Goal: Task Accomplishment & Management: Complete application form

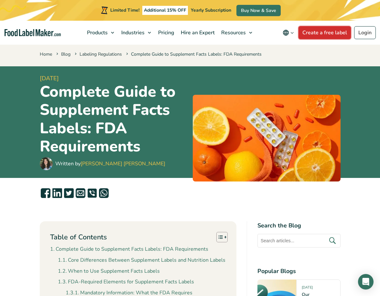
click at [334, 34] on link "Create a free label" at bounding box center [324, 32] width 52 height 13
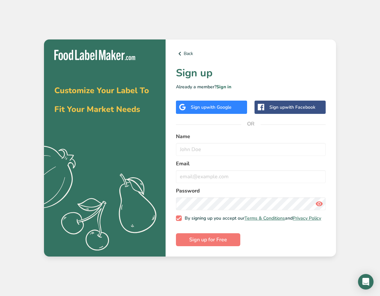
click at [225, 109] on div "Sign up with Google" at bounding box center [211, 106] width 71 height 13
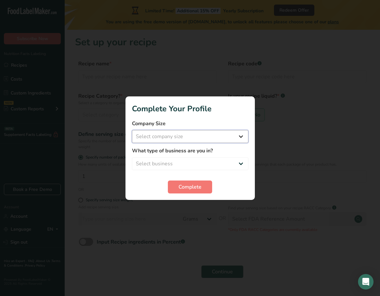
click at [228, 139] on select "Select company size Fewer than 10 Employees 10 to 50 Employees 51 to 500 Employ…" at bounding box center [190, 136] width 116 height 13
select select "1"
click at [132, 130] on select "Select company size Fewer than 10 Employees 10 to 50 Employees 51 to 500 Employ…" at bounding box center [190, 136] width 116 height 13
click at [208, 165] on select "Select business Packaged Food Manufacturer Restaurant & Cafe Bakery Meal Plans …" at bounding box center [190, 163] width 116 height 13
select select "5"
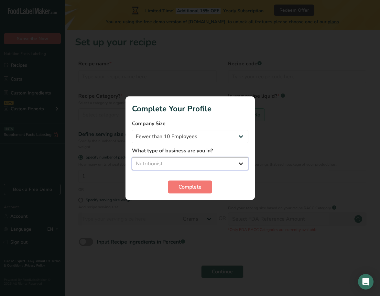
click at [132, 157] on select "Select business Packaged Food Manufacturer Restaurant & Cafe Bakery Meal Plans …" at bounding box center [190, 163] width 116 height 13
click at [198, 188] on span "Complete" at bounding box center [189, 187] width 23 height 8
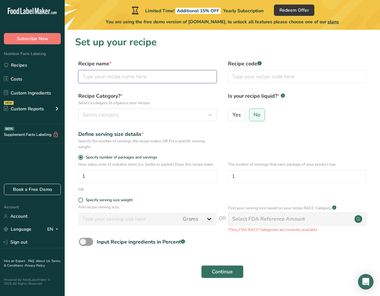
click at [132, 77] on input "text" at bounding box center [147, 76] width 138 height 13
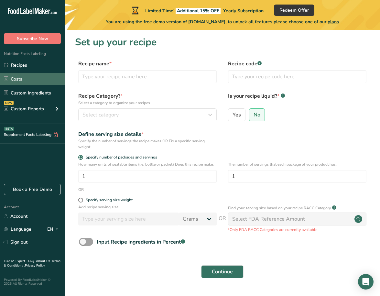
click at [33, 79] on link "Costs" at bounding box center [32, 79] width 65 height 12
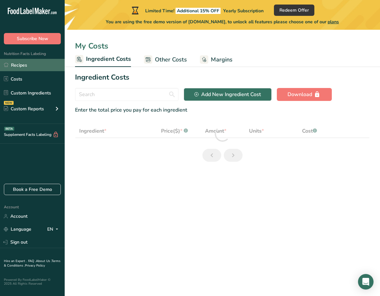
select select "1"
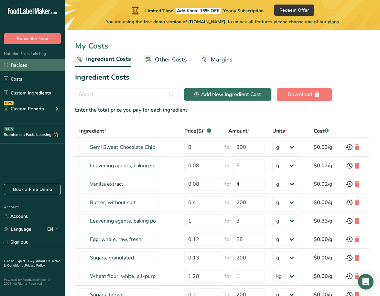
click at [36, 63] on link "Recipes" at bounding box center [32, 65] width 65 height 12
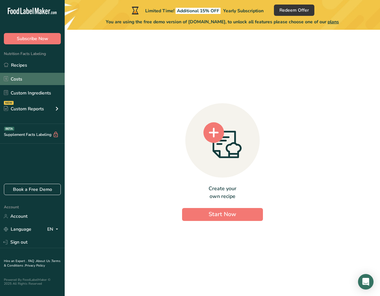
click at [31, 74] on link "Costs" at bounding box center [32, 79] width 65 height 12
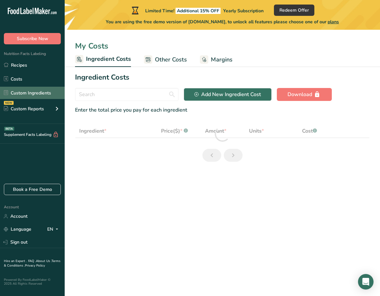
click at [42, 94] on link "Custom Ingredients" at bounding box center [32, 93] width 65 height 12
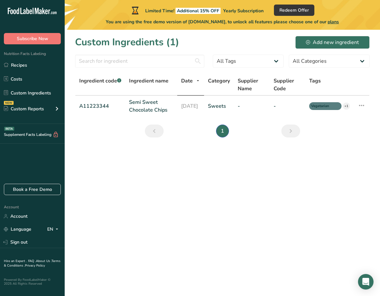
click at [37, 136] on div "Supplement Facts Labeling BETA" at bounding box center [29, 134] width 59 height 7
click at [53, 135] on icon at bounding box center [56, 134] width 6 height 7
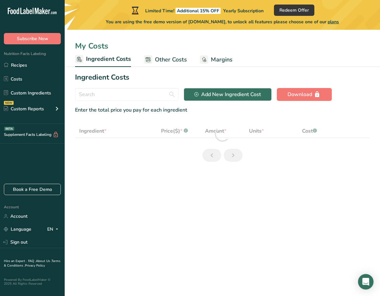
select select "1"
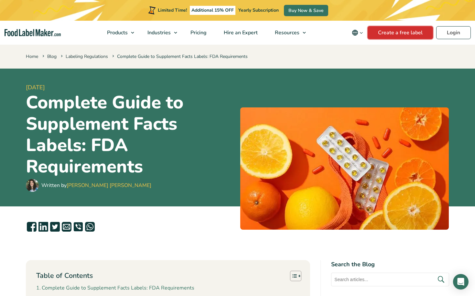
click at [394, 35] on link "Create a free label" at bounding box center [399, 32] width 65 height 13
